Goal: Task Accomplishment & Management: Manage account settings

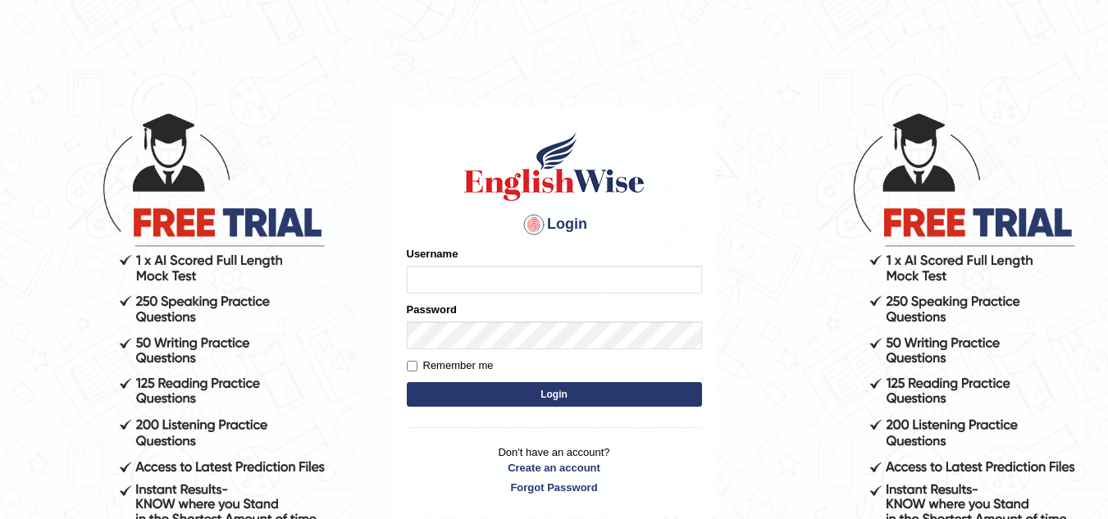
type input "irfan720"
click at [508, 389] on button "Login" at bounding box center [554, 394] width 295 height 25
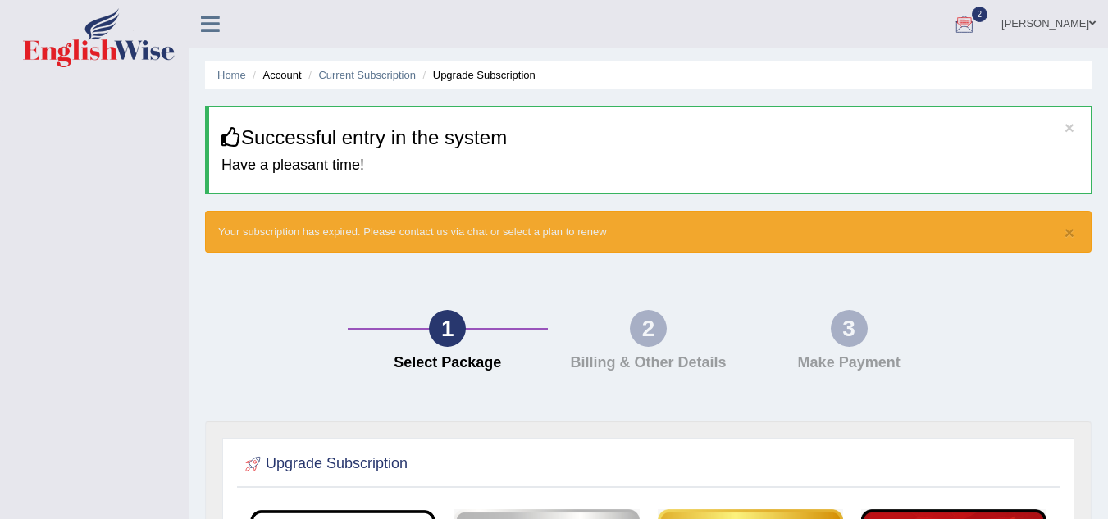
click at [973, 25] on div at bounding box center [964, 24] width 25 height 25
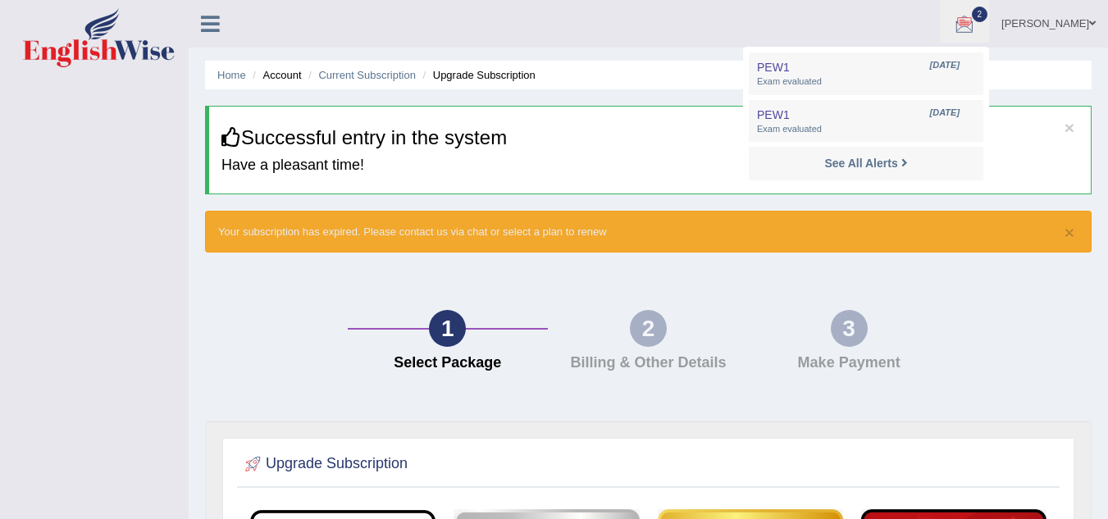
click at [575, 43] on ul "[PERSON_NAME] Toggle navigation Username: irfan720 Access Type: Online Subscrip…" at bounding box center [786, 23] width 644 height 47
